Goal: Information Seeking & Learning: Learn about a topic

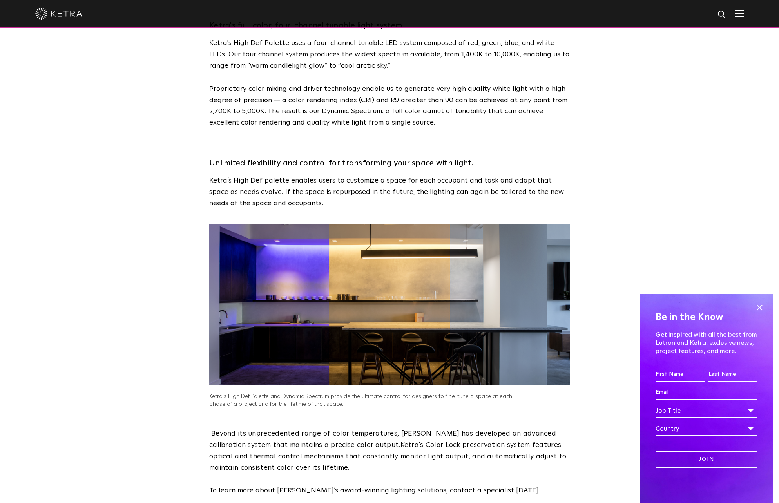
scroll to position [980, 0]
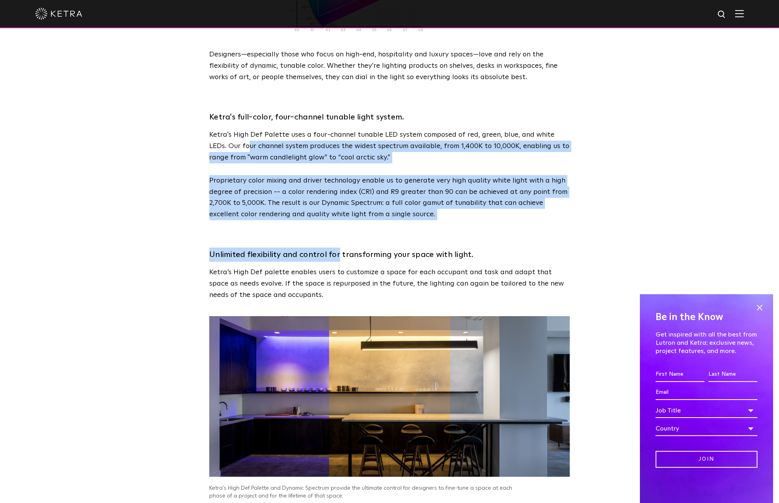
drag, startPoint x: 235, startPoint y: 123, endPoint x: 337, endPoint y: 224, distance: 143.9
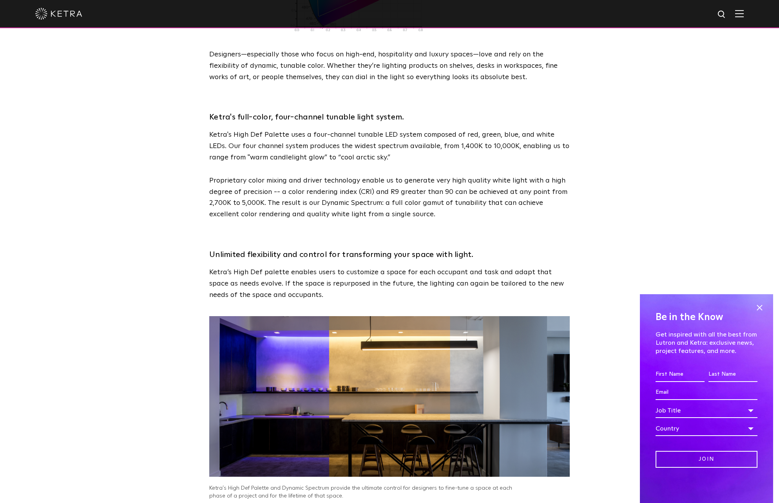
drag, startPoint x: 211, startPoint y: 256, endPoint x: 215, endPoint y: 256, distance: 3.9
click at [213, 267] on p "Ketra’s High Def palette enables users to customize a space for each occupant a…" at bounding box center [389, 284] width 361 height 34
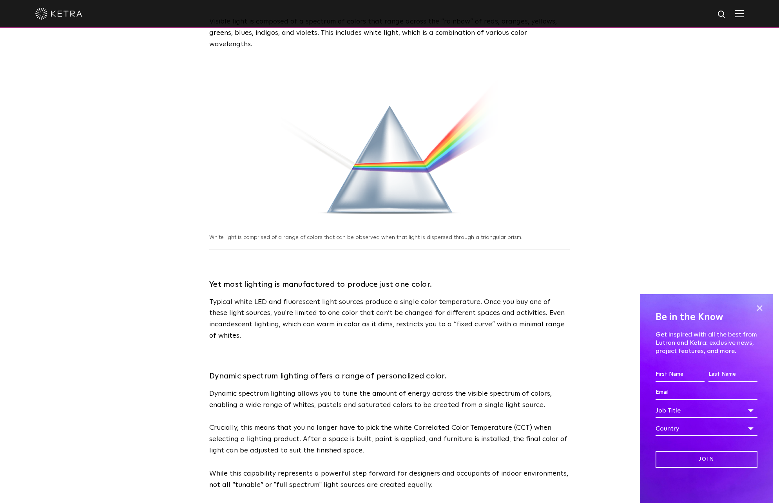
scroll to position [0, 0]
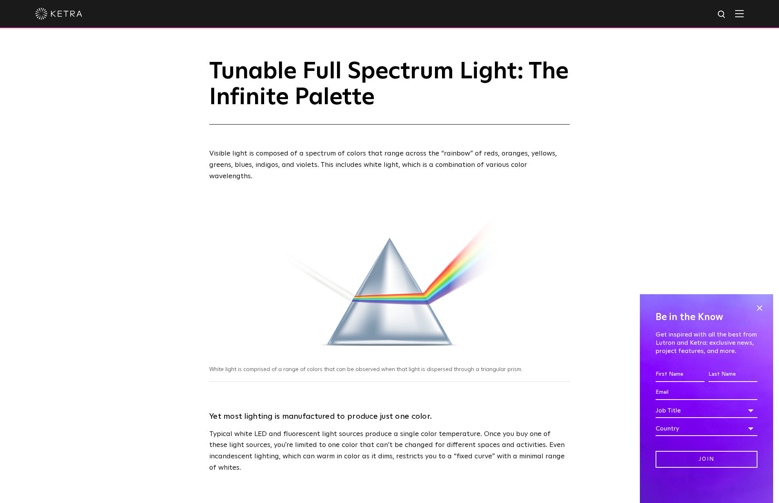
click at [45, 16] on img at bounding box center [58, 14] width 47 height 12
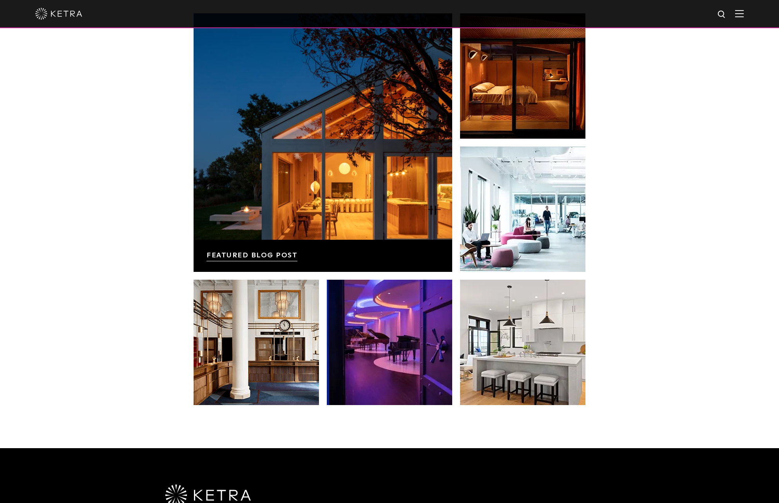
scroll to position [1255, 0]
